Goal: Transaction & Acquisition: Purchase product/service

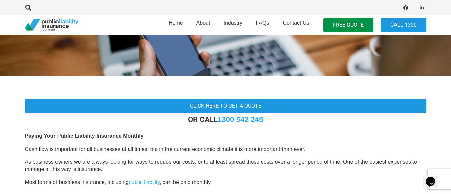
scroll to position [100, 0]
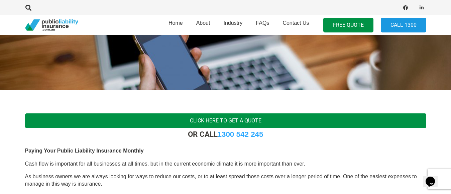
click at [229, 123] on link "Click here to get a quote" at bounding box center [225, 120] width 401 height 15
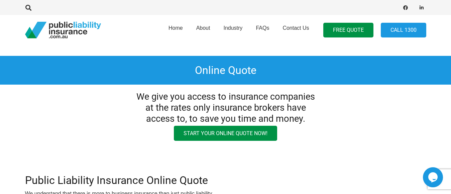
click at [223, 62] on h1 "Online Quote" at bounding box center [225, 70] width 451 height 29
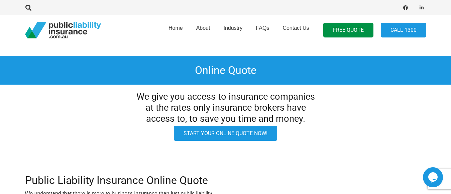
click at [219, 136] on link "Start your online quote now!" at bounding box center [225, 133] width 103 height 15
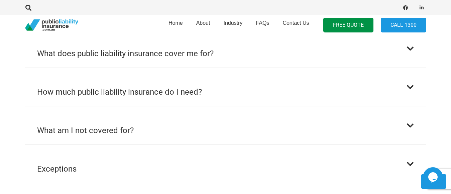
scroll to position [463, 0]
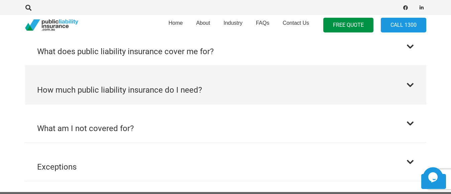
click at [410, 85] on div at bounding box center [410, 85] width 8 height 8
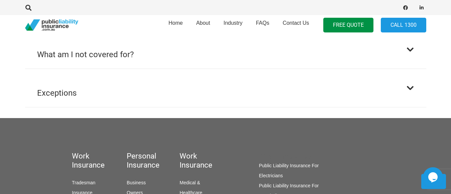
scroll to position [541, 0]
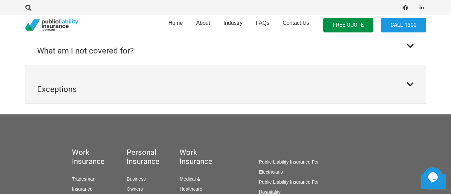
click at [412, 84] on div at bounding box center [410, 84] width 8 height 8
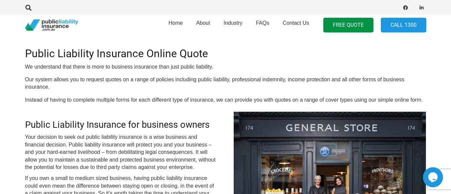
scroll to position [116, 0]
